Goal: Task Accomplishment & Management: Manage account settings

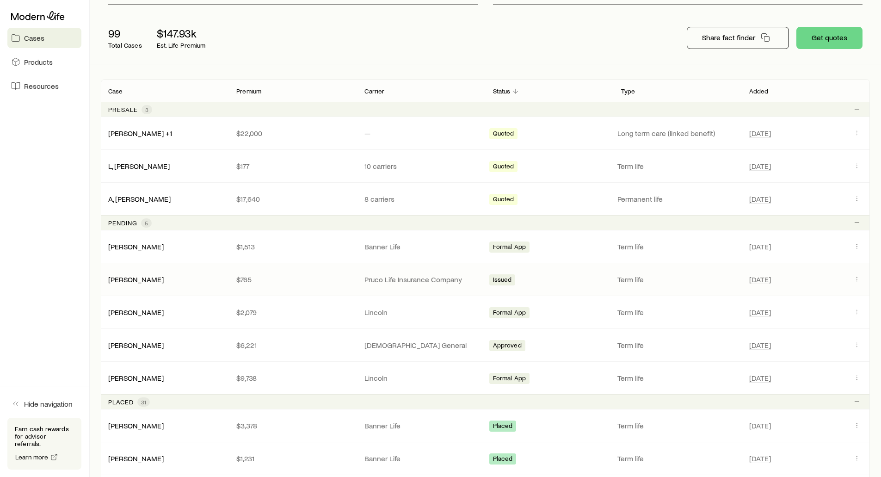
scroll to position [185, 0]
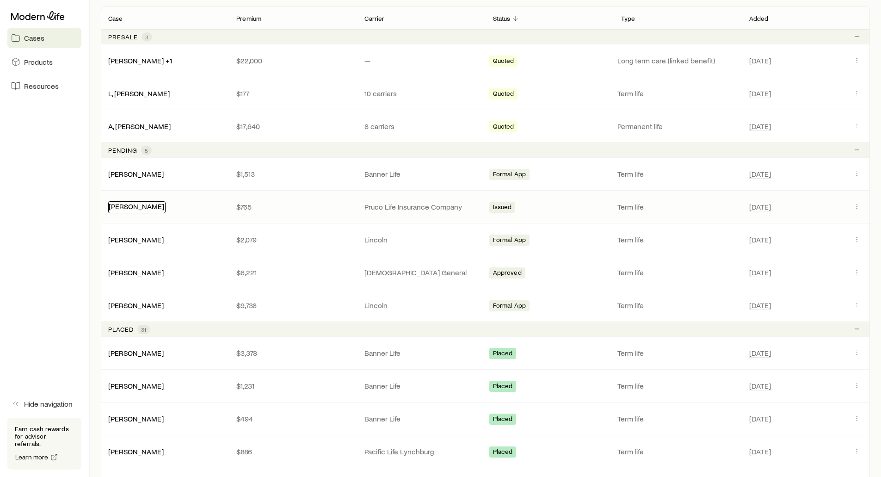
click at [145, 208] on link "[PERSON_NAME]" at bounding box center [136, 206] width 55 height 9
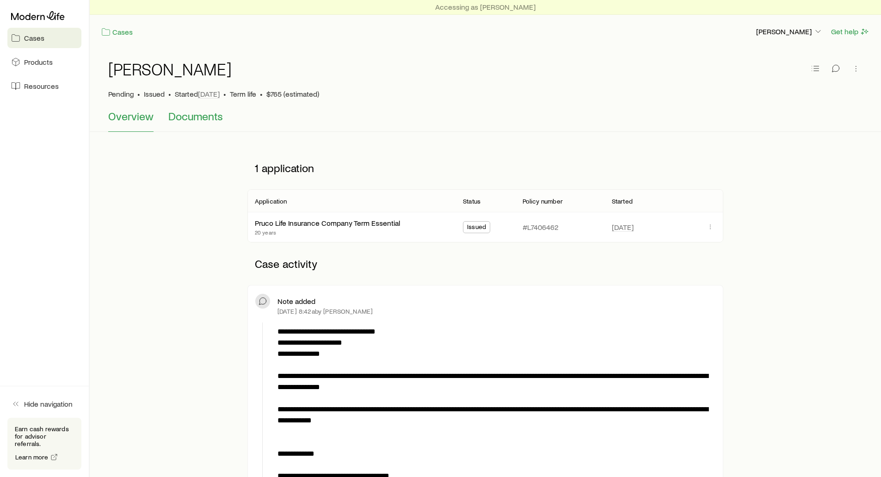
click at [195, 117] on span "Documents" at bounding box center [195, 116] width 55 height 13
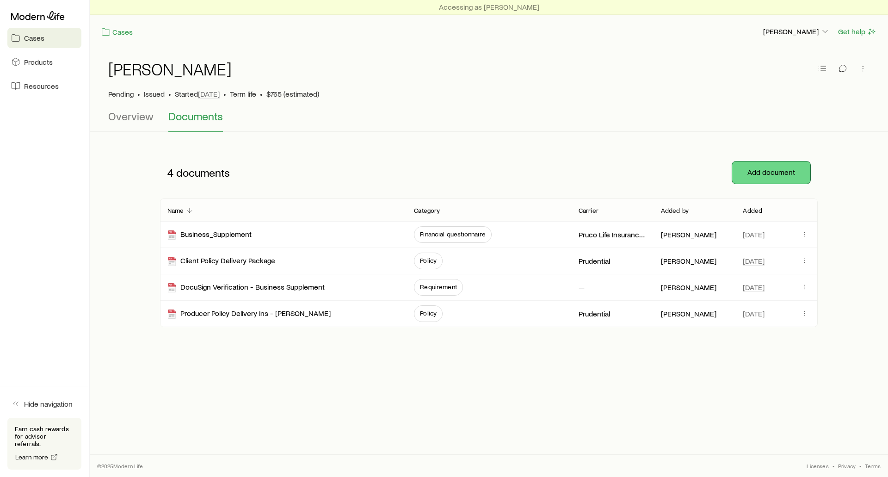
click at [772, 167] on button "Add document" at bounding box center [771, 172] width 78 height 22
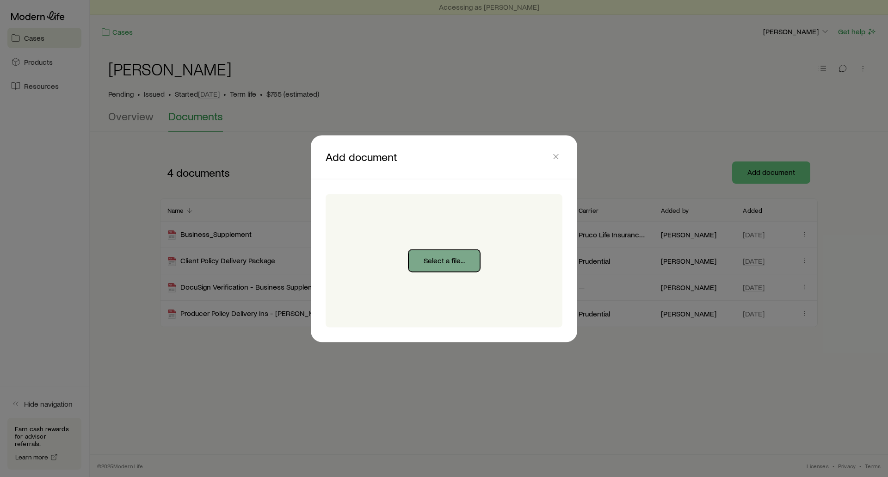
click at [421, 262] on button "Select a file..." at bounding box center [444, 260] width 72 height 22
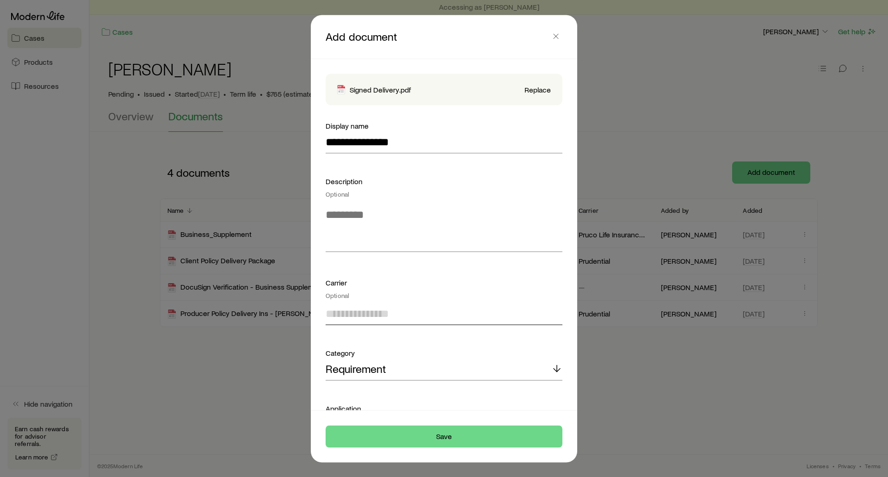
click at [370, 318] on input at bounding box center [444, 313] width 237 height 22
click at [348, 336] on span "Prudential" at bounding box center [350, 338] width 48 height 13
type input "**********"
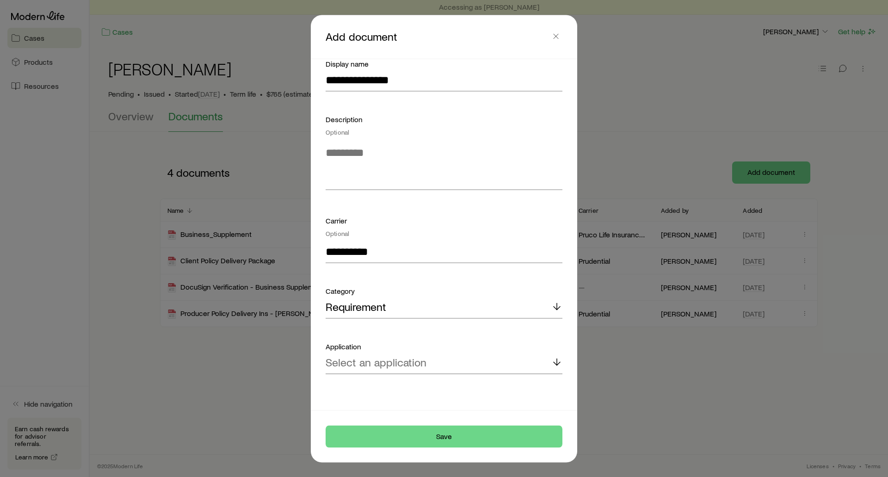
scroll to position [63, 0]
click at [405, 362] on p "Select an application" at bounding box center [376, 361] width 101 height 13
click at [439, 385] on span "Pruco Life Insurance Company Term Essential" at bounding box center [435, 386] width 219 height 13
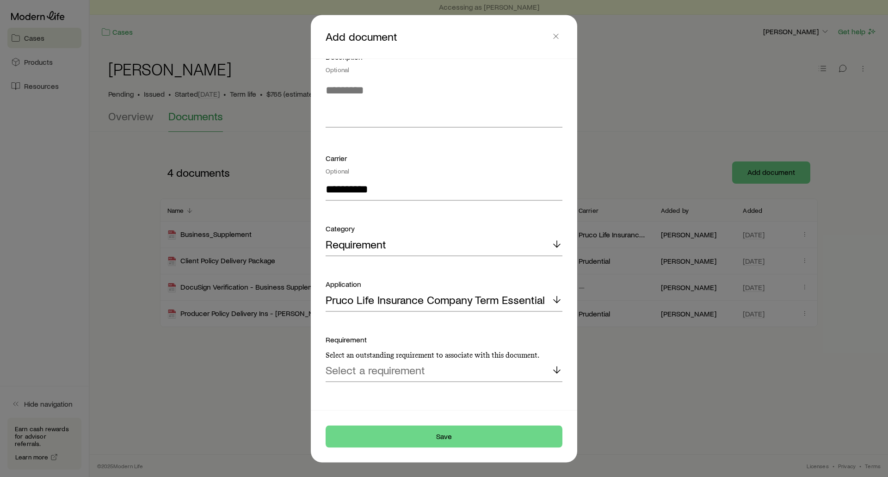
scroll to position [133, 0]
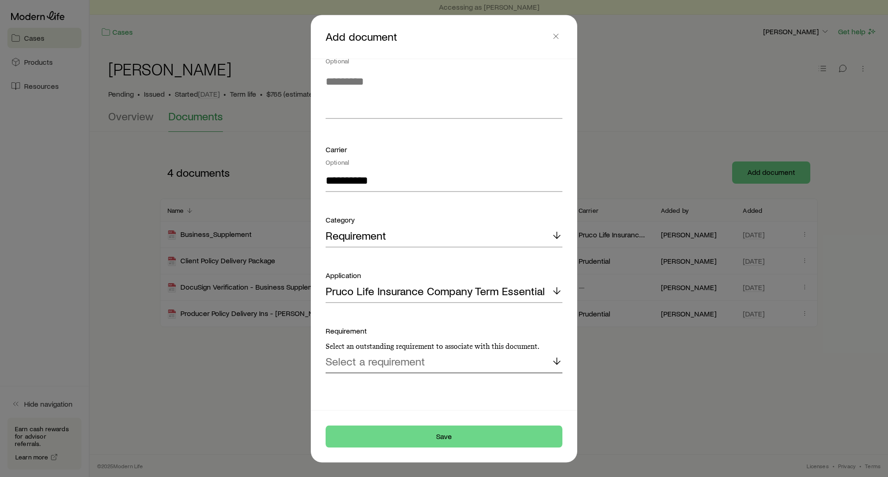
click at [406, 361] on p "Select a requirement" at bounding box center [375, 361] width 99 height 13
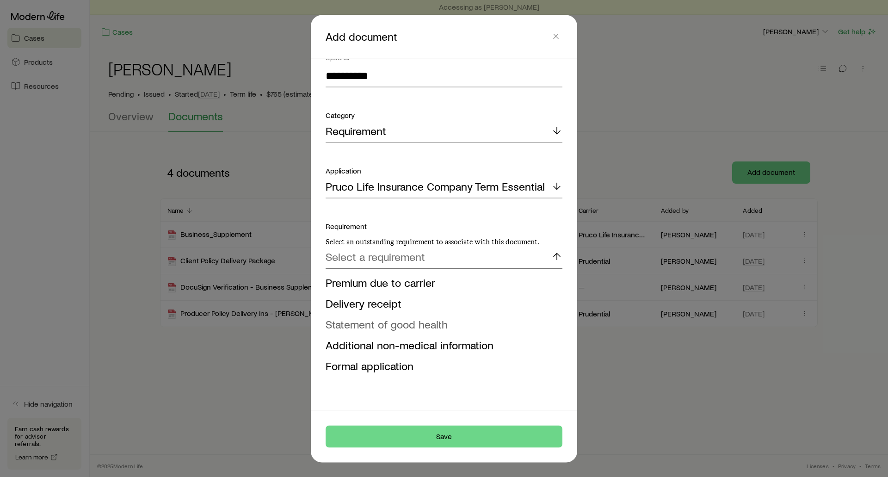
scroll to position [245, 0]
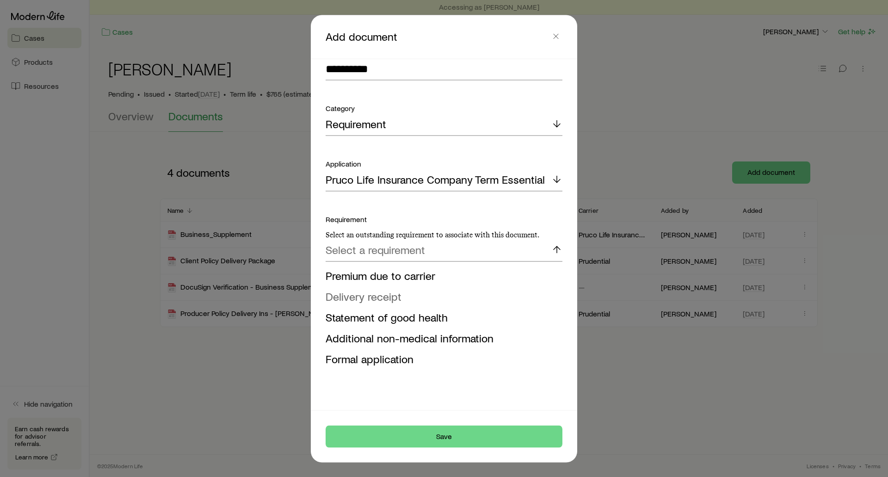
click at [389, 294] on span "Delivery receipt" at bounding box center [364, 295] width 76 height 13
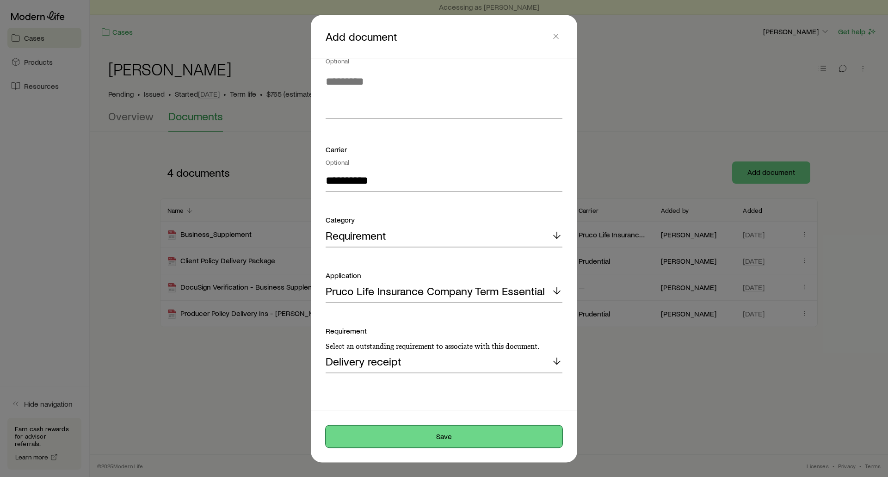
click at [444, 431] on button "Save" at bounding box center [444, 436] width 237 height 22
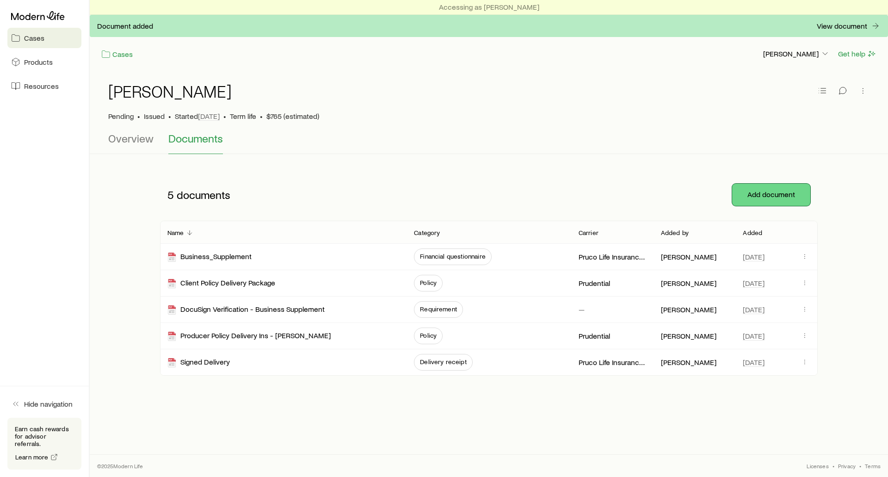
click at [781, 190] on button "Add document" at bounding box center [771, 195] width 78 height 22
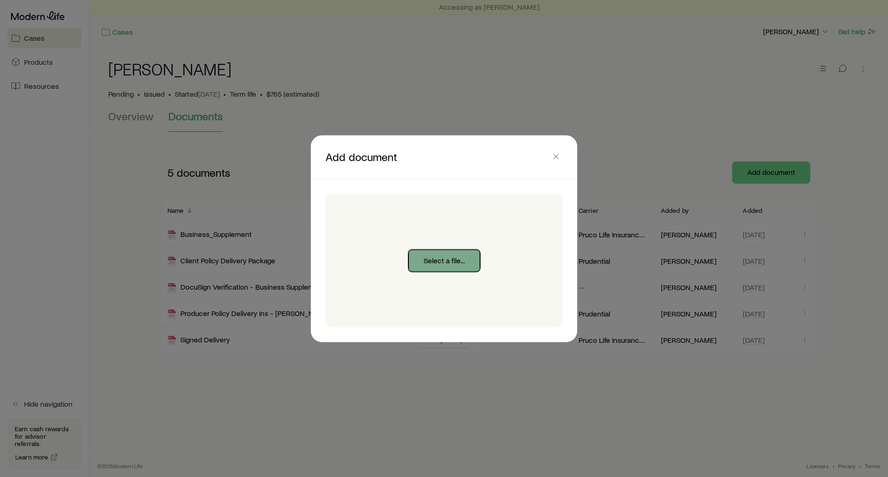
click at [451, 264] on button "Select a file..." at bounding box center [444, 260] width 72 height 22
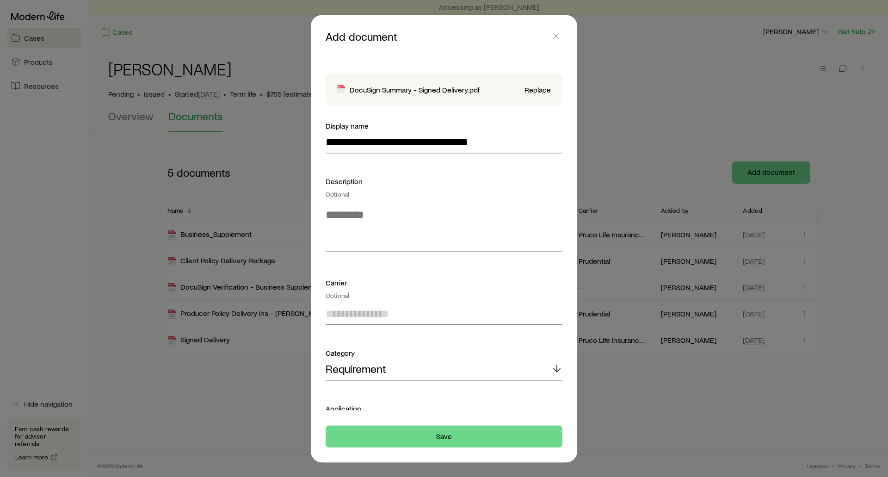
click at [372, 311] on input at bounding box center [444, 313] width 237 height 22
click at [356, 343] on span "Prudential" at bounding box center [350, 338] width 48 height 13
type input "**********"
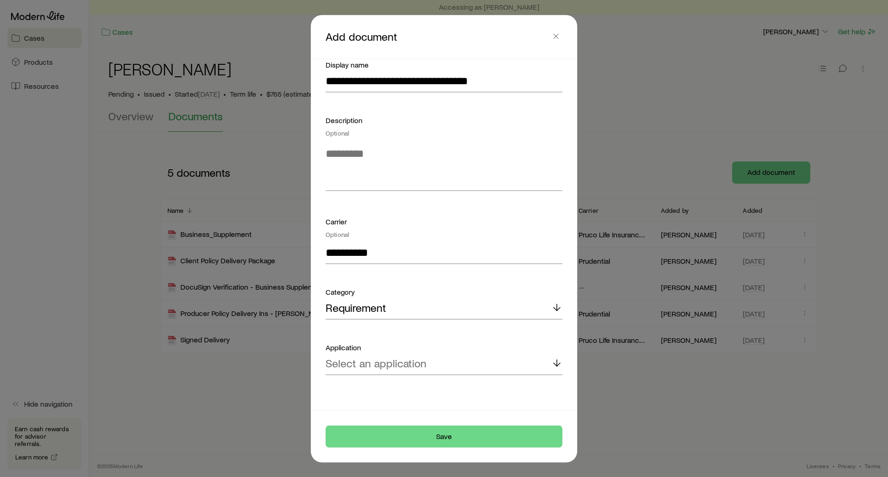
scroll to position [63, 0]
click at [399, 362] on p "Select an application" at bounding box center [376, 361] width 101 height 13
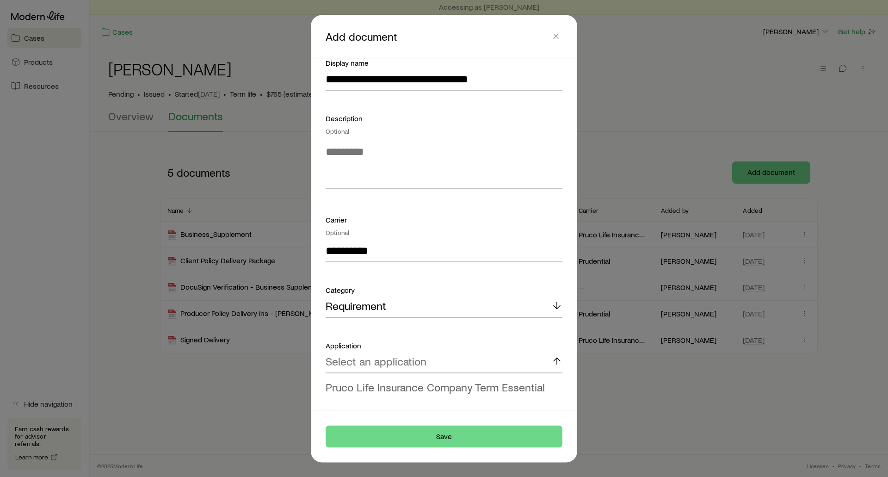
click at [411, 386] on span "Pruco Life Insurance Company Term Essential" at bounding box center [435, 386] width 219 height 13
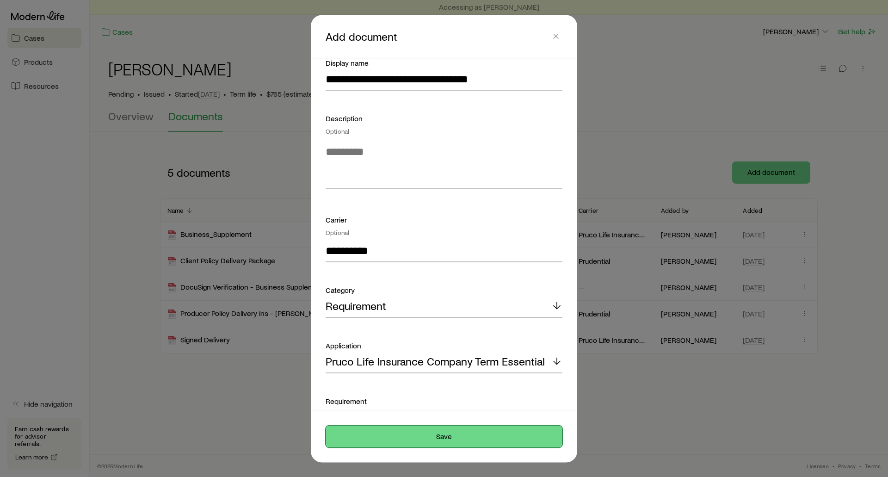
click at [455, 436] on button "Save" at bounding box center [444, 436] width 237 height 22
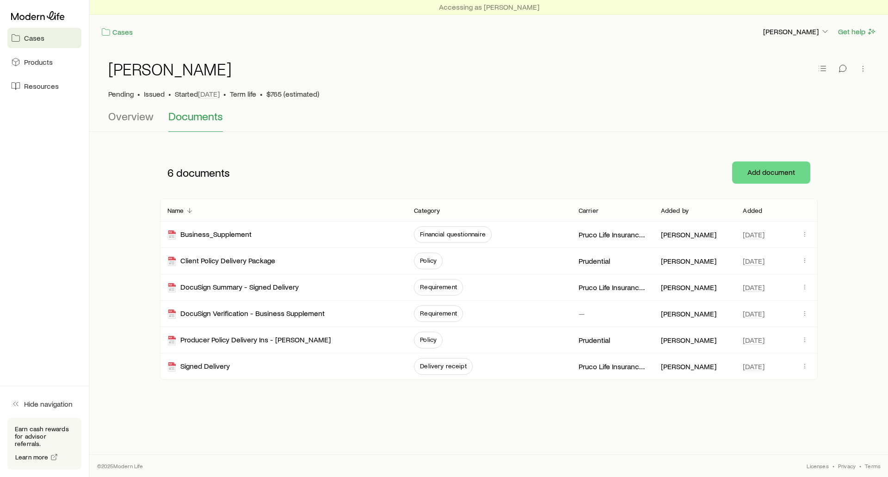
click at [45, 252] on aside "Cases Products Resources Hide navigation Earn cash rewards for advisor referral…" at bounding box center [45, 238] width 90 height 477
